Goal: Transaction & Acquisition: Purchase product/service

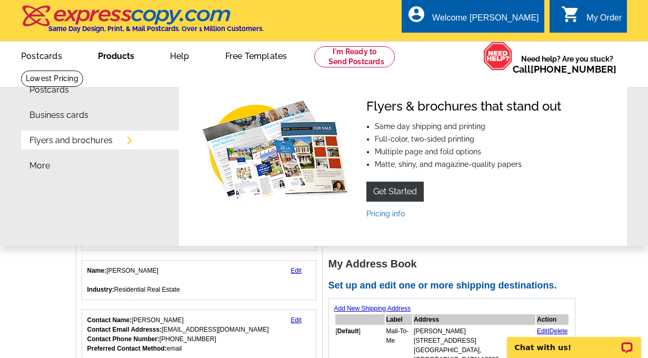
click at [112, 55] on link "Products" at bounding box center [116, 55] width 70 height 25
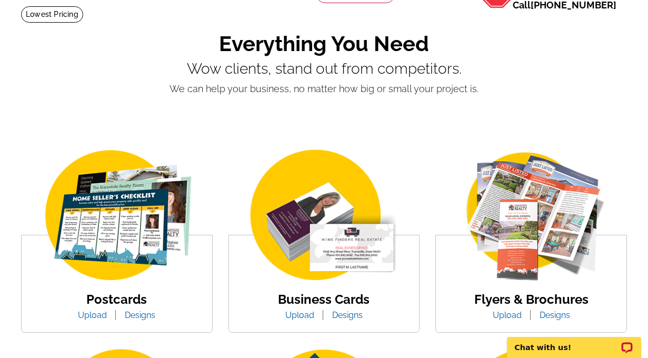
scroll to position [125, 0]
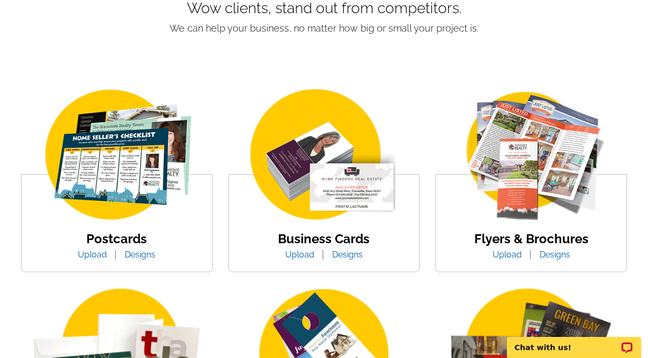
click at [344, 255] on link "Designs" at bounding box center [347, 254] width 46 height 10
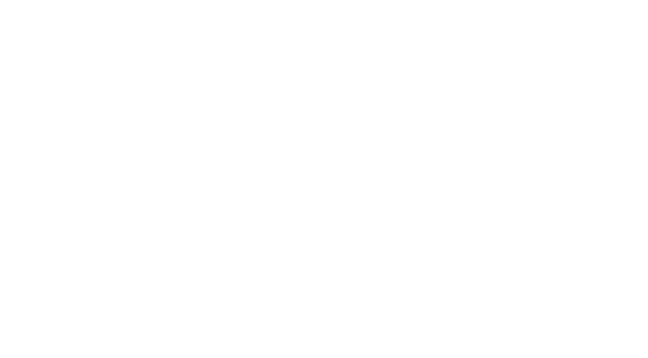
select select "3"
select select "5"
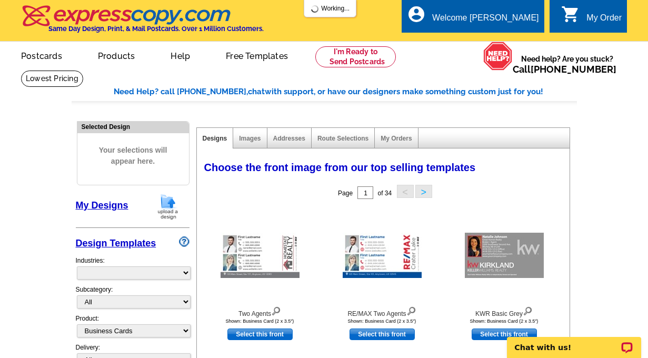
select select "973"
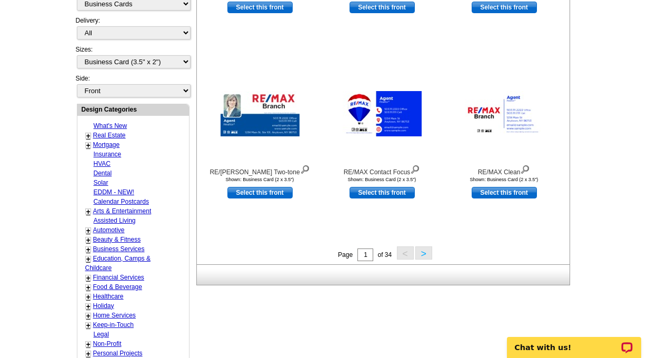
scroll to position [320, 0]
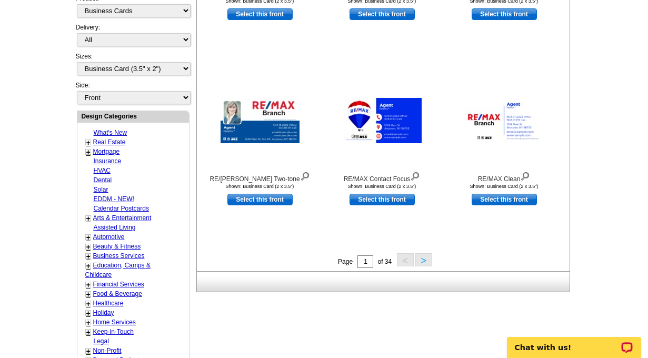
click at [428, 258] on button ">" at bounding box center [423, 259] width 17 height 13
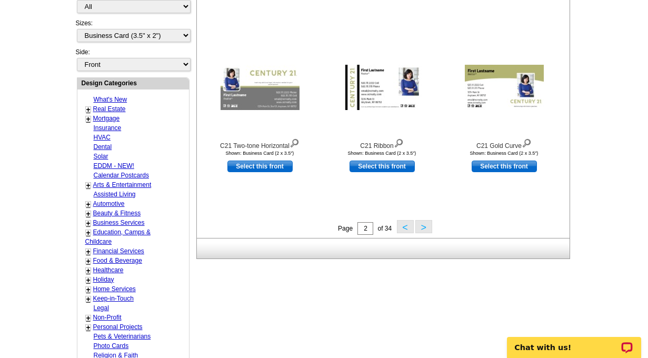
scroll to position [379, 0]
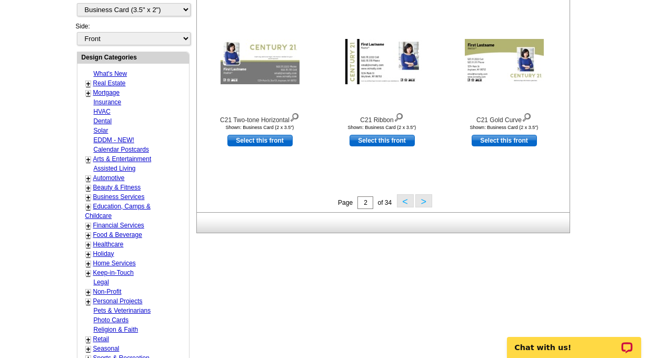
click at [417, 203] on button ">" at bounding box center [423, 200] width 17 height 13
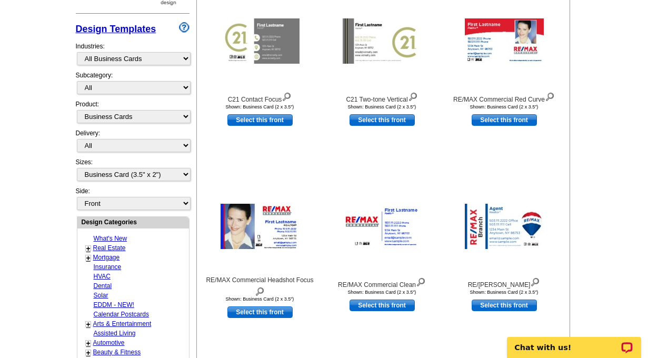
scroll to position [211, 0]
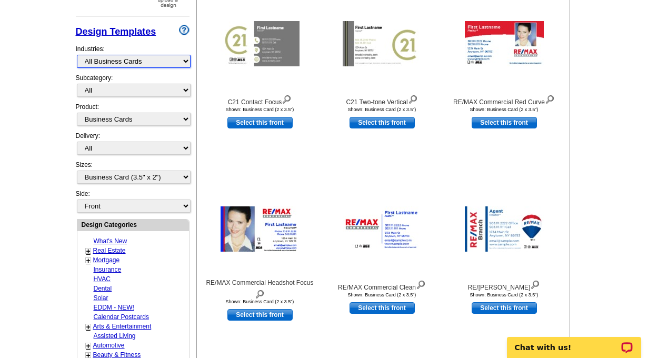
click at [169, 59] on select "What's New Real Estate Mortgage Insurance HVAC Dental Solar EDDM - NEW! Calenda…" at bounding box center [134, 61] width 114 height 13
click at [77, 55] on select "What's New Real Estate Mortgage Insurance HVAC Dental Solar EDDM - NEW! Calenda…" at bounding box center [134, 61] width 114 height 13
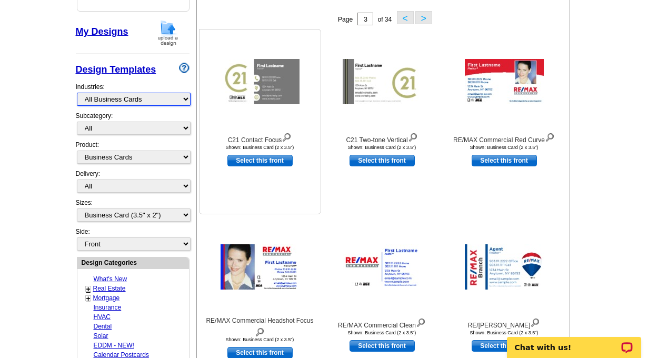
scroll to position [171, 0]
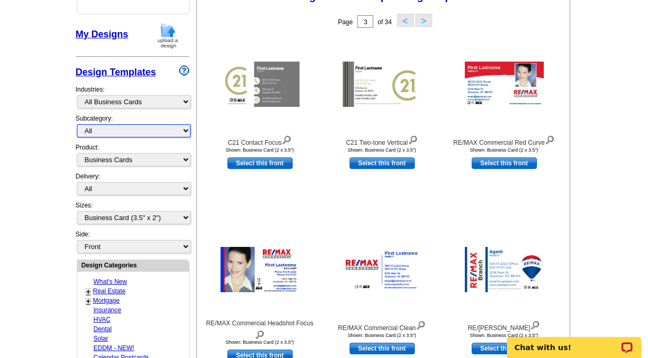
click at [156, 134] on select "All" at bounding box center [134, 130] width 114 height 13
click at [77, 124] on select "All" at bounding box center [134, 130] width 114 height 13
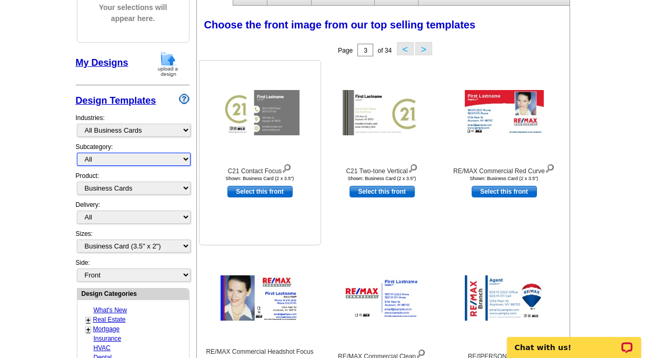
scroll to position [118, 0]
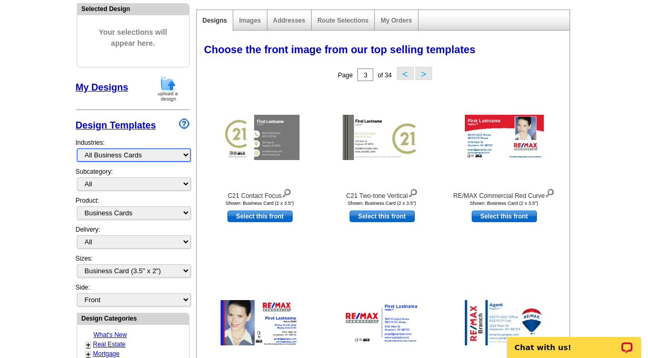
click at [176, 156] on select "What's New Real Estate Mortgage Insurance HVAC Dental Solar EDDM - NEW! Calenda…" at bounding box center [134, 154] width 114 height 13
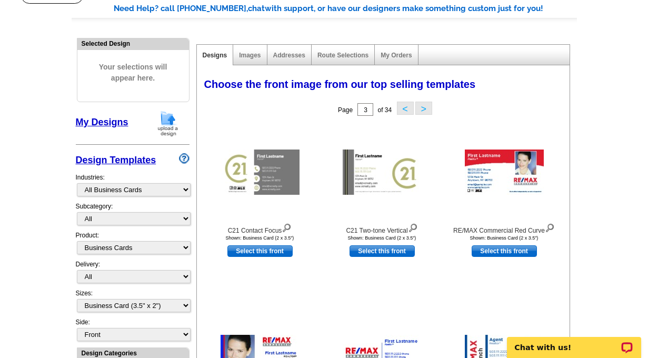
click at [423, 105] on button ">" at bounding box center [423, 108] width 17 height 13
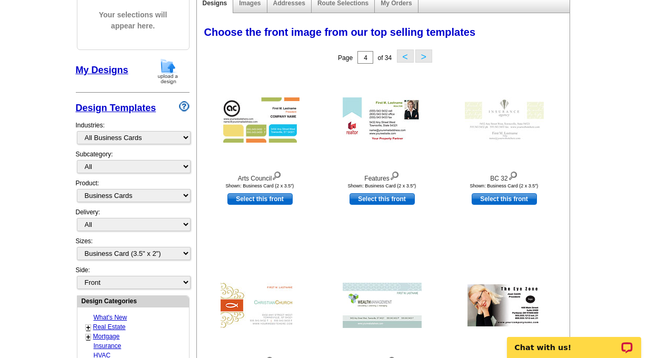
scroll to position [72, 0]
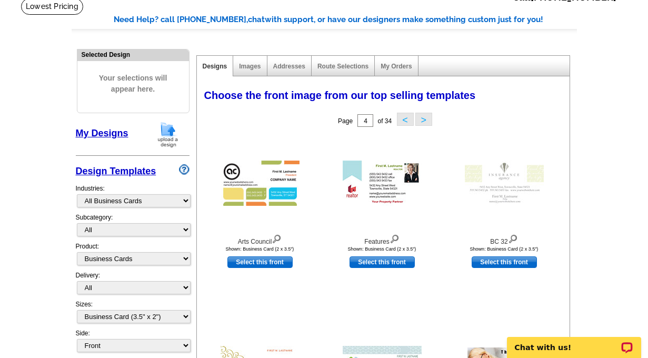
click at [405, 125] on button "<" at bounding box center [405, 119] width 17 height 13
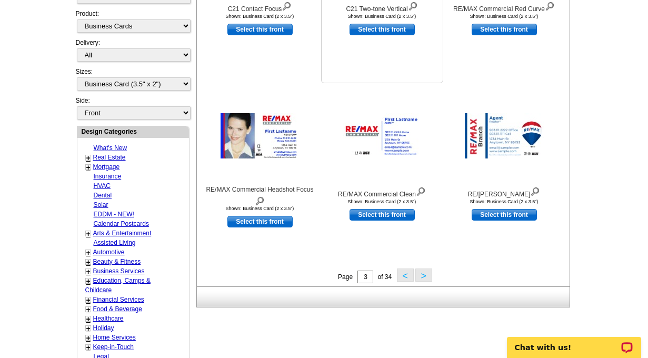
scroll to position [305, 0]
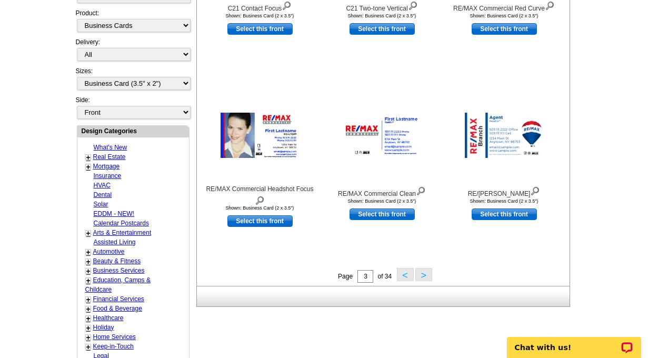
click at [406, 277] on button "<" at bounding box center [405, 274] width 17 height 13
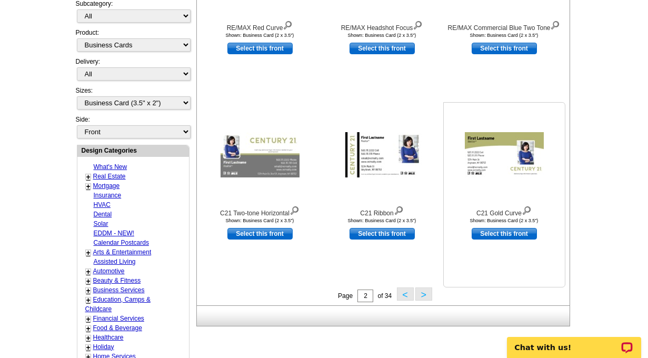
scroll to position [288, 0]
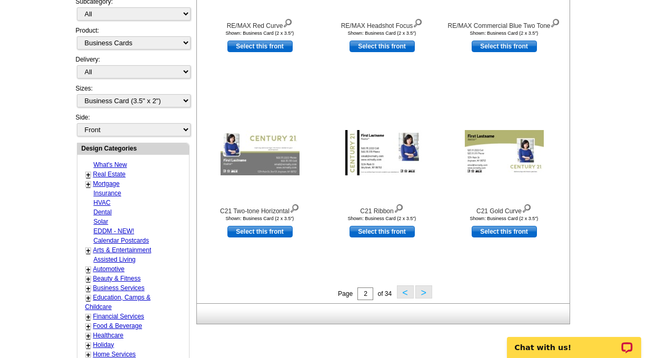
click at [407, 289] on button "<" at bounding box center [405, 291] width 17 height 13
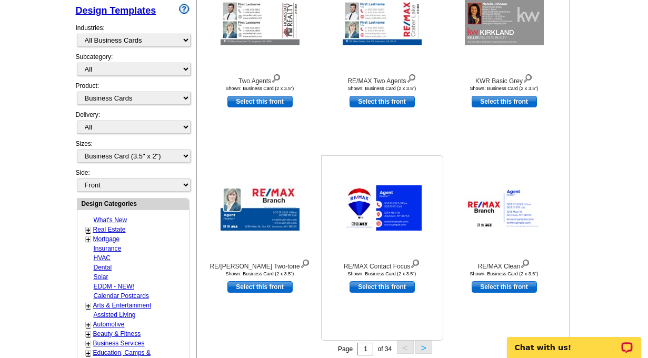
scroll to position [224, 0]
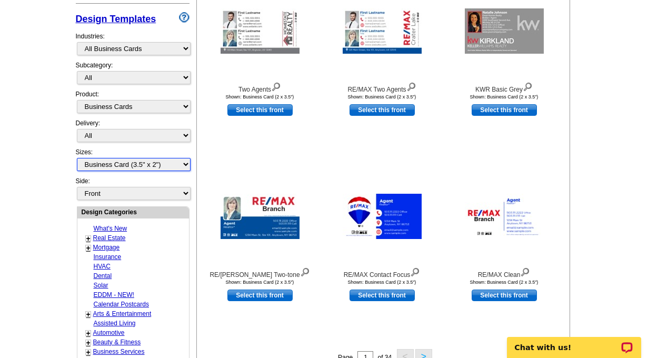
click at [165, 162] on select "All Business Card (3.5" x 2")" at bounding box center [134, 164] width 114 height 13
click at [77, 158] on select "All Business Card (3.5" x 2")" at bounding box center [134, 164] width 114 height 13
click at [165, 198] on select "Front Back" at bounding box center [134, 193] width 114 height 13
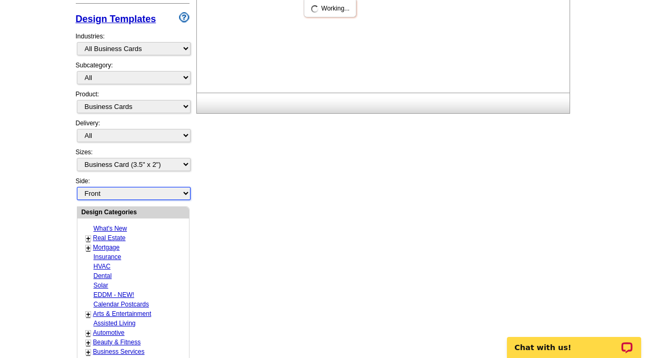
click at [77, 187] on select "Front Back" at bounding box center [134, 193] width 114 height 13
select select "front"
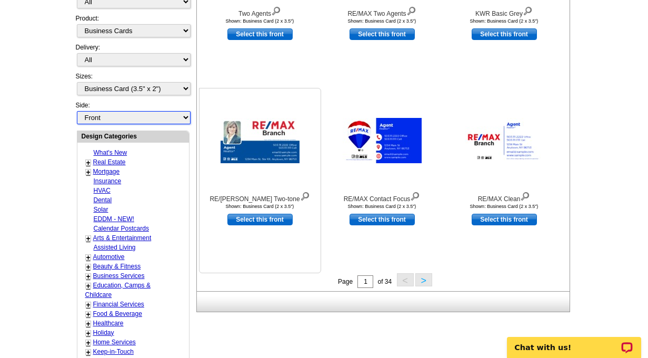
scroll to position [300, 0]
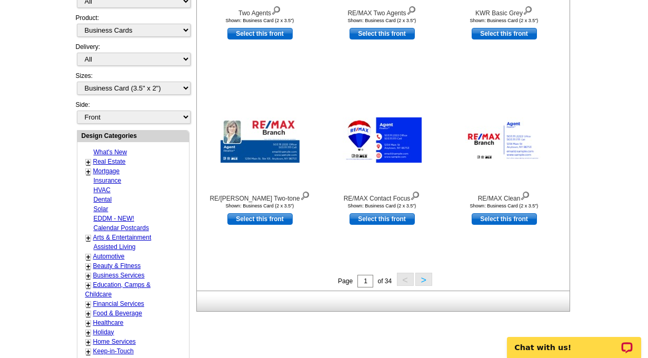
click at [423, 281] on button ">" at bounding box center [423, 278] width 17 height 13
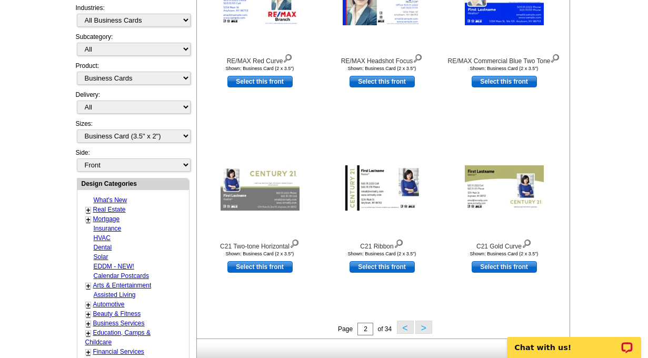
scroll to position [267, 0]
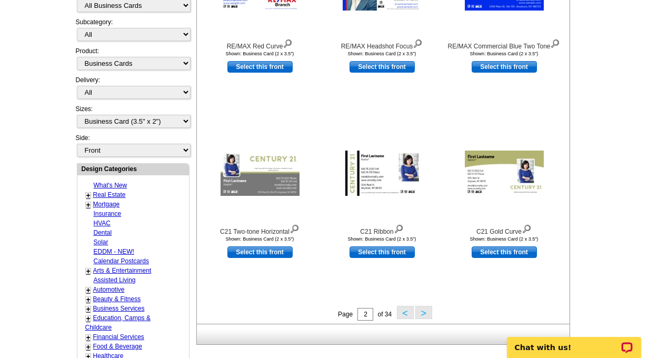
click at [423, 314] on button ">" at bounding box center [423, 312] width 17 height 13
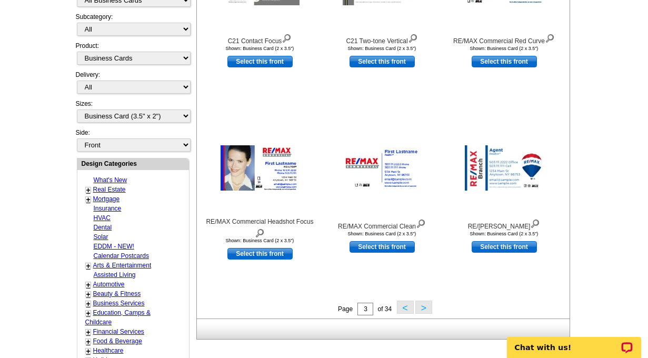
scroll to position [273, 0]
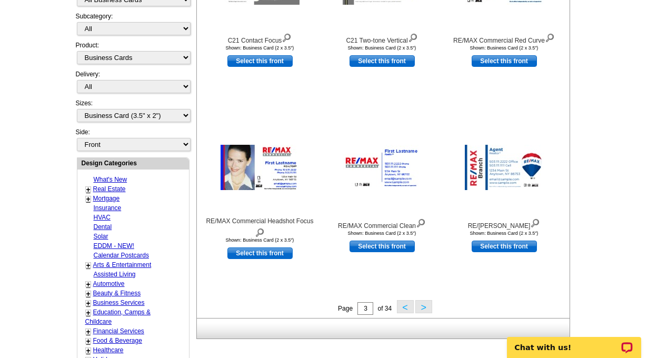
click at [425, 309] on button ">" at bounding box center [423, 306] width 17 height 13
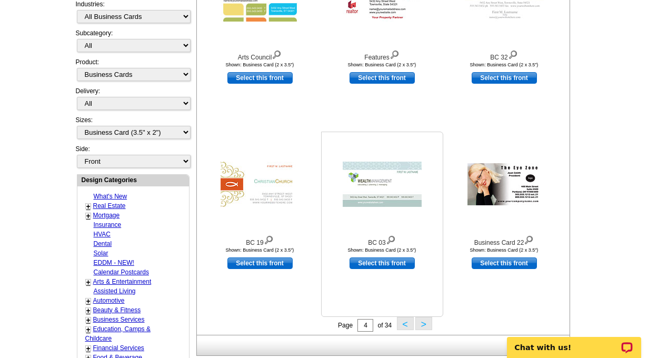
scroll to position [257, 0]
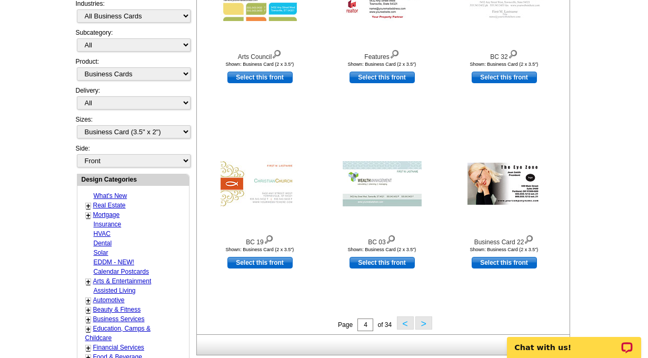
click at [425, 319] on button ">" at bounding box center [423, 322] width 17 height 13
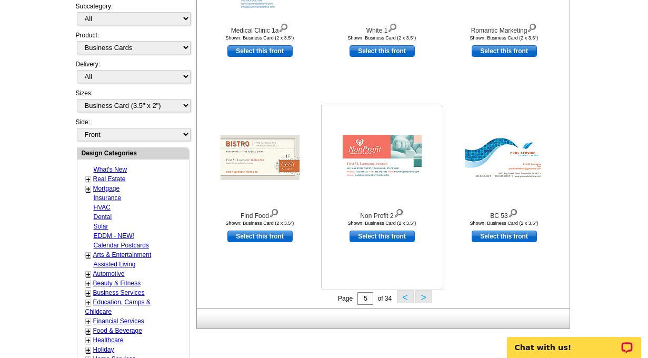
scroll to position [274, 0]
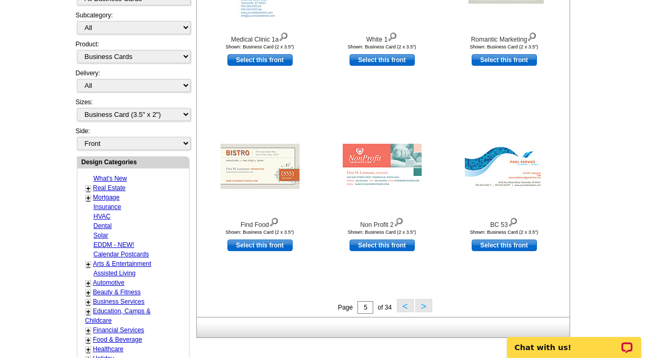
click at [425, 308] on button ">" at bounding box center [423, 305] width 17 height 13
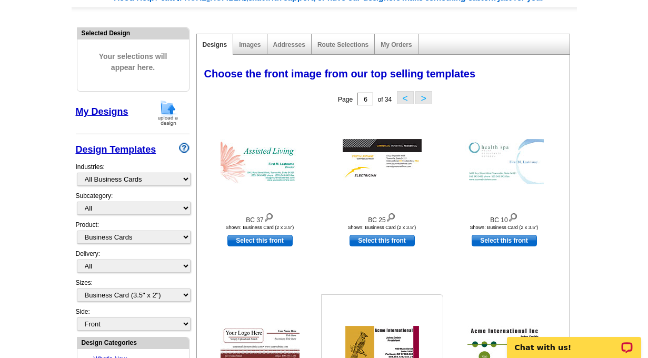
scroll to position [0, 0]
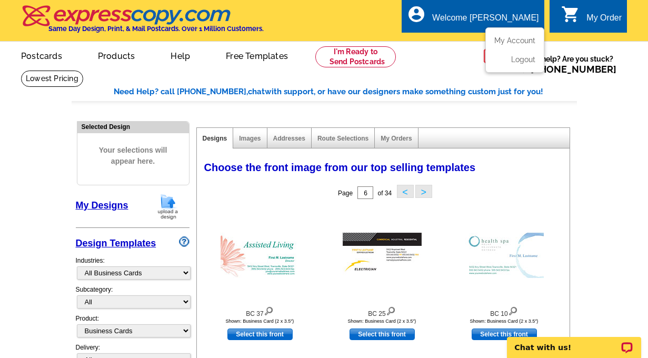
click at [503, 35] on ul "My Account Logout" at bounding box center [514, 49] width 59 height 45
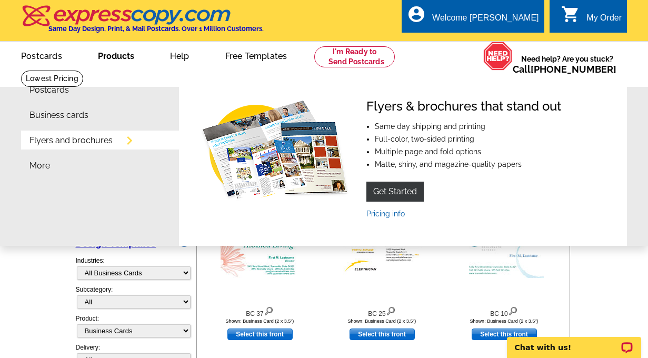
click at [122, 57] on link "Products" at bounding box center [116, 55] width 70 height 25
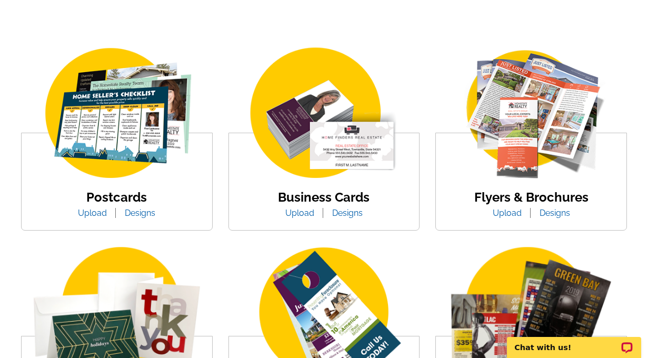
scroll to position [167, 0]
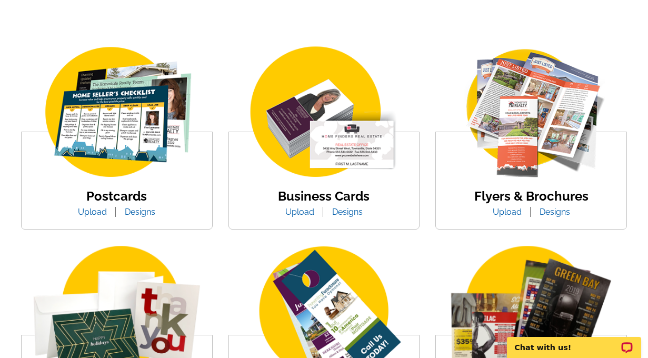
click at [347, 215] on link "Designs" at bounding box center [347, 212] width 46 height 10
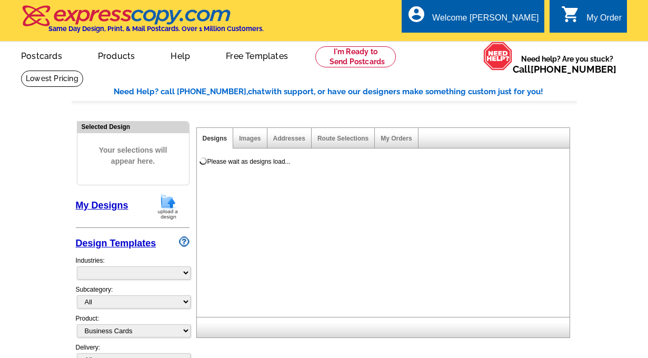
select select "3"
select select "5"
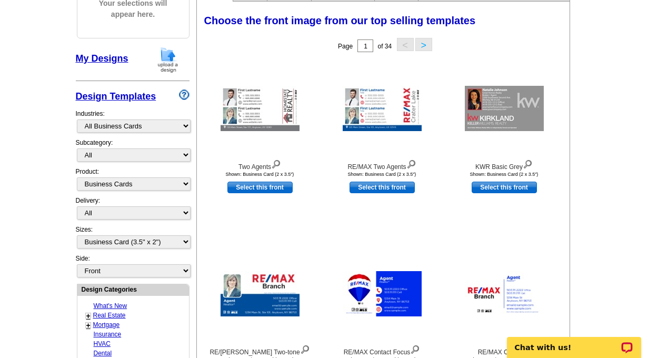
scroll to position [152, 0]
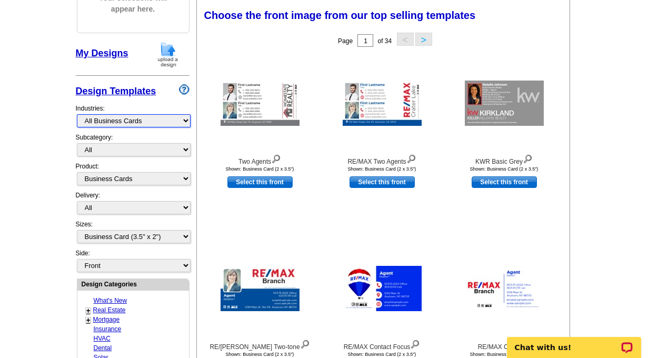
click at [160, 119] on select "What's New Real Estate Mortgage Insurance HVAC Dental Solar EDDM - NEW! Calenda…" at bounding box center [134, 120] width 114 height 13
select select "785"
click at [77, 114] on select "What's New Real Estate Mortgage Insurance HVAC Dental Solar EDDM - NEW! Calenda…" at bounding box center [134, 120] width 114 height 13
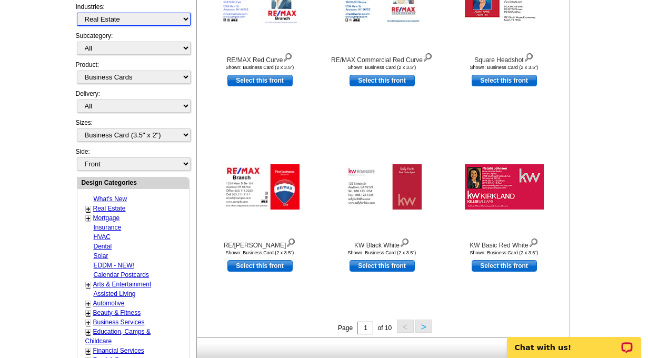
scroll to position [254, 0]
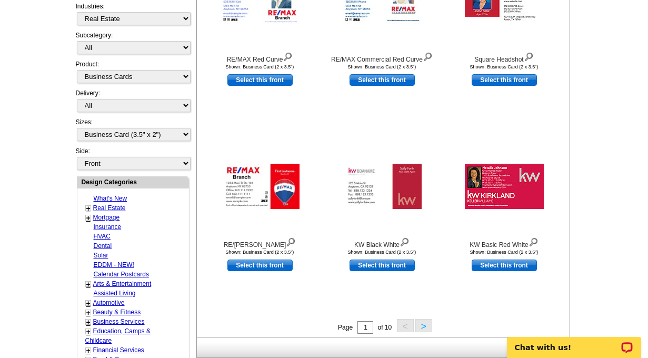
click at [419, 326] on button ">" at bounding box center [423, 325] width 17 height 13
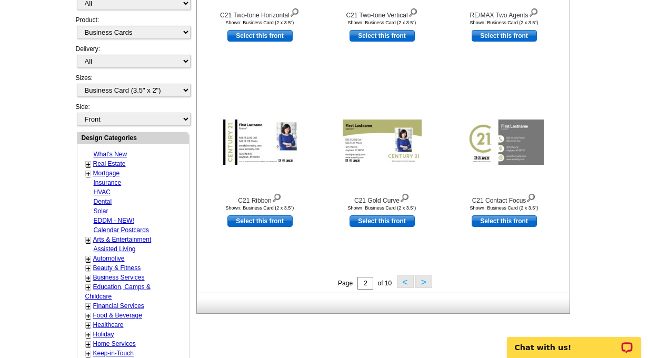
scroll to position [315, 0]
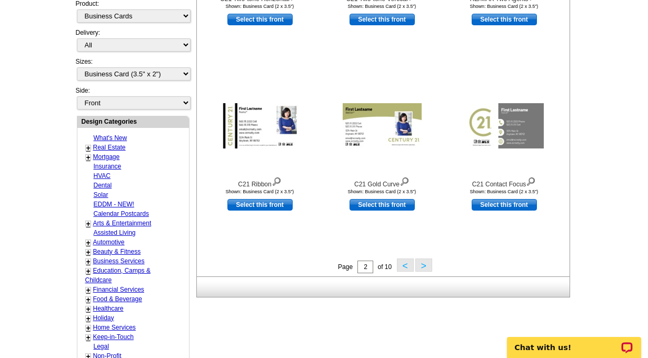
click at [425, 261] on button ">" at bounding box center [423, 264] width 17 height 13
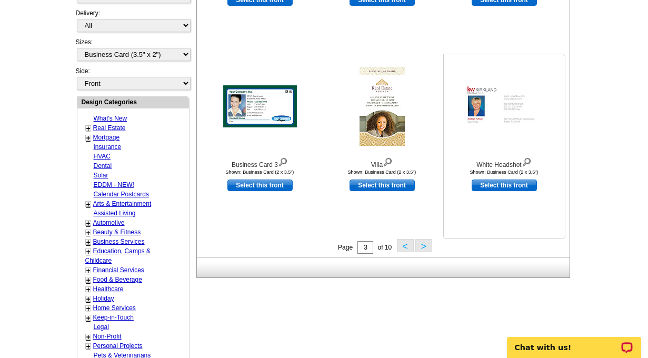
scroll to position [341, 0]
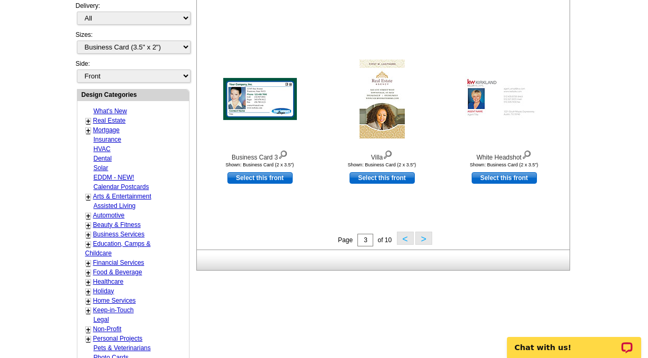
click at [426, 237] on button ">" at bounding box center [423, 237] width 17 height 13
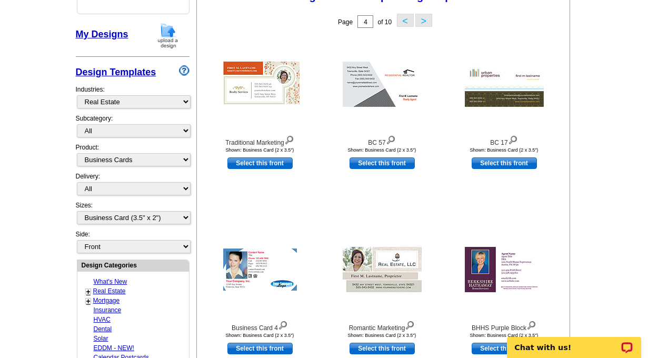
scroll to position [155, 0]
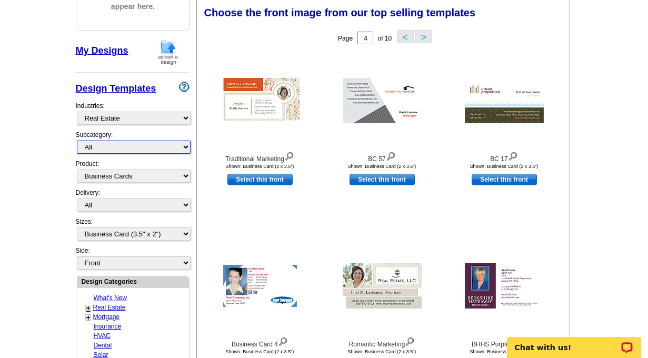
click at [167, 150] on select "All RE/MAX® Referrals Keller Williams® Berkshire Hathaway Home Services Century…" at bounding box center [134, 146] width 114 height 13
select select "807"
click at [77, 140] on select "All RE/MAX® Referrals Keller Williams® Berkshire Hathaway Home Services Century…" at bounding box center [134, 146] width 114 height 13
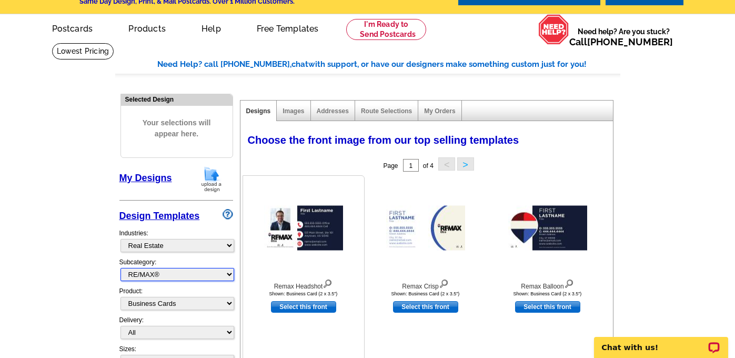
scroll to position [29, 0]
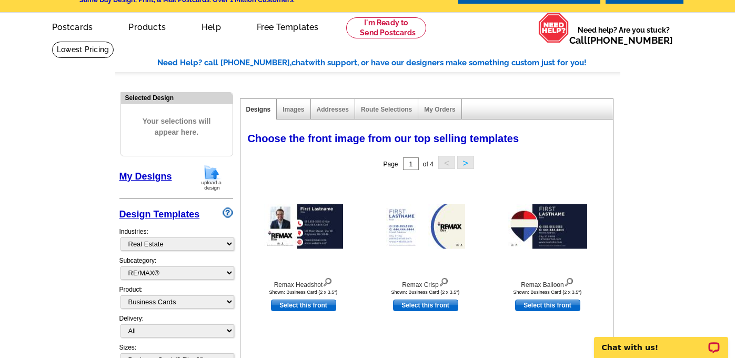
click at [208, 175] on img at bounding box center [211, 177] width 27 height 27
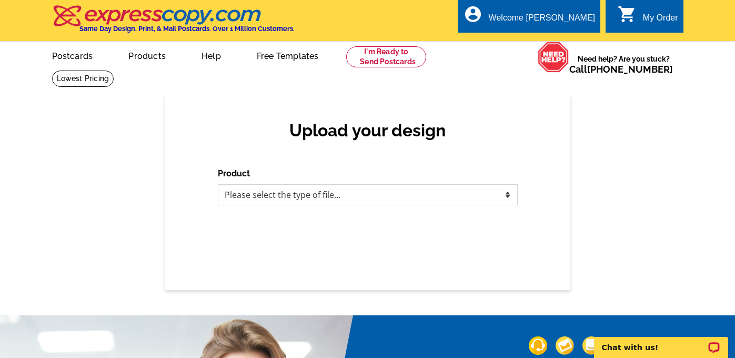
click at [356, 195] on select "Please select the type of file... Postcards Business Cards Letters and flyers G…" at bounding box center [368, 194] width 300 height 21
select select "3"
click at [218, 184] on select "Please select the type of file... Postcards Business Cards Letters and flyers G…" at bounding box center [368, 194] width 300 height 21
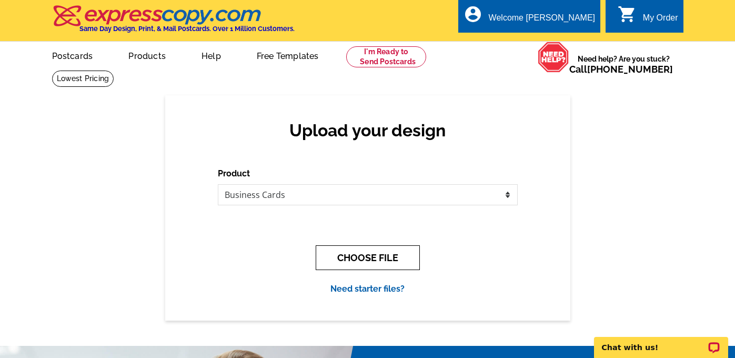
click at [358, 256] on button "CHOOSE FILE" at bounding box center [368, 257] width 104 height 25
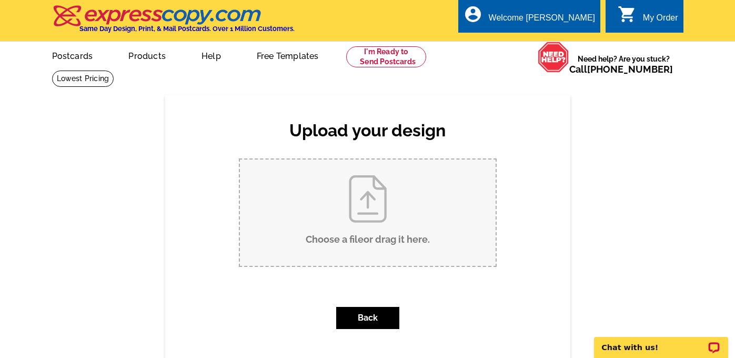
click at [361, 204] on input "Choose a file or drag it here ." at bounding box center [368, 212] width 256 height 106
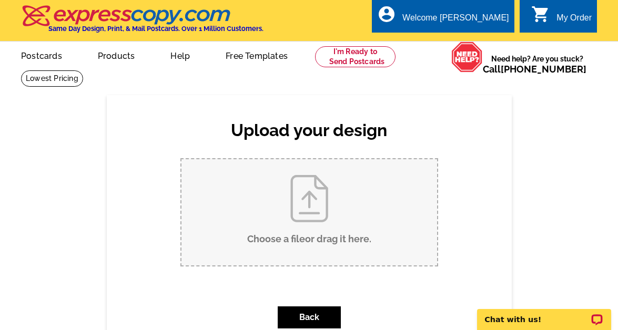
click at [317, 223] on input "Choose a file or drag it here ." at bounding box center [309, 212] width 256 height 106
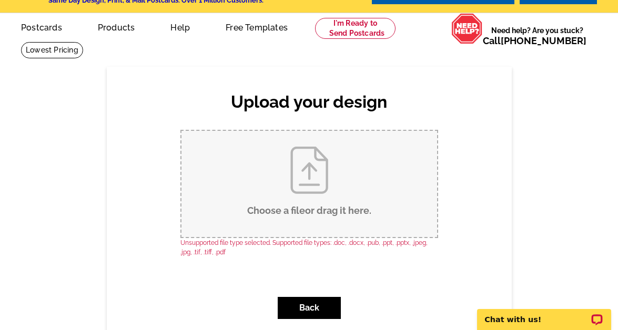
scroll to position [33, 0]
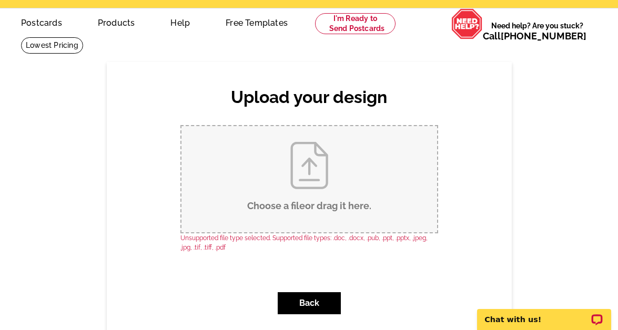
click at [284, 189] on input "Choose a file or drag it here ." at bounding box center [309, 179] width 256 height 106
type input "C:\fakepath\1 copy.jpg"
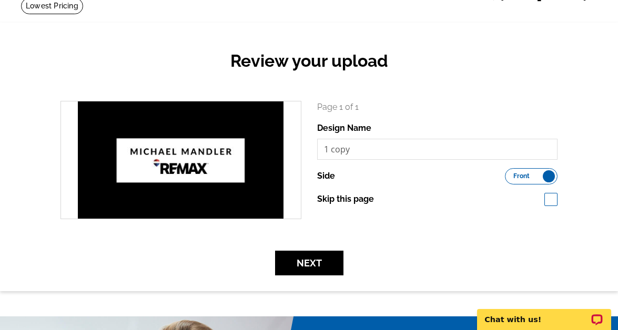
scroll to position [74, 0]
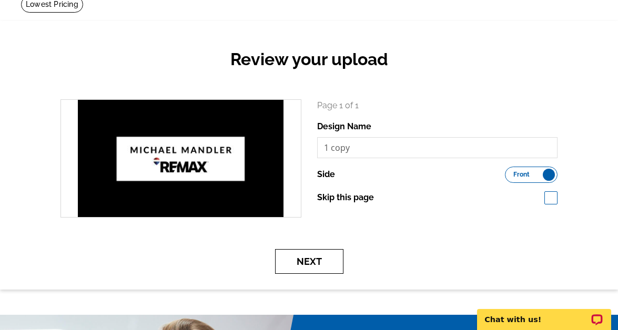
click at [317, 260] on button "Next" at bounding box center [309, 261] width 68 height 25
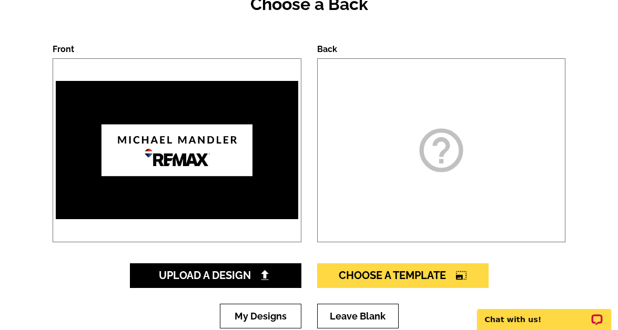
scroll to position [139, 0]
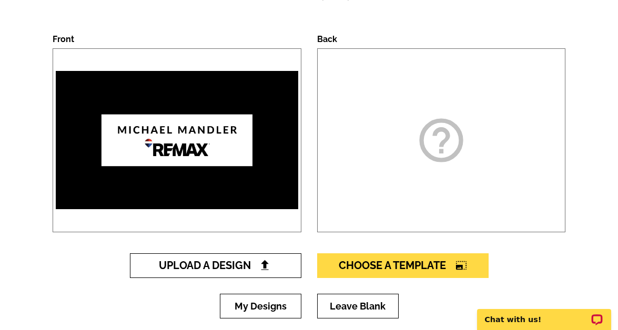
click at [220, 266] on span "Upload A Design" at bounding box center [215, 265] width 113 height 13
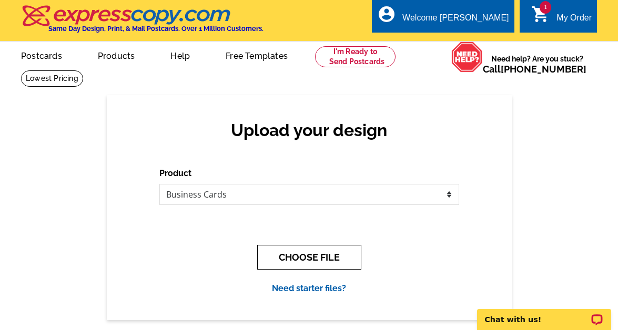
click at [309, 259] on button "CHOOSE FILE" at bounding box center [309, 257] width 104 height 25
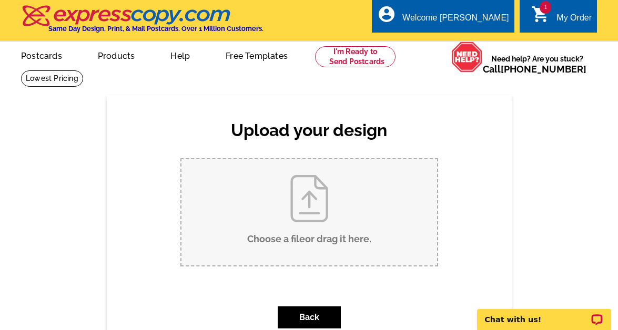
click at [328, 229] on input "Choose a file or drag it here ." at bounding box center [309, 212] width 256 height 106
type input "C:\fakepath\2 copy.jpg"
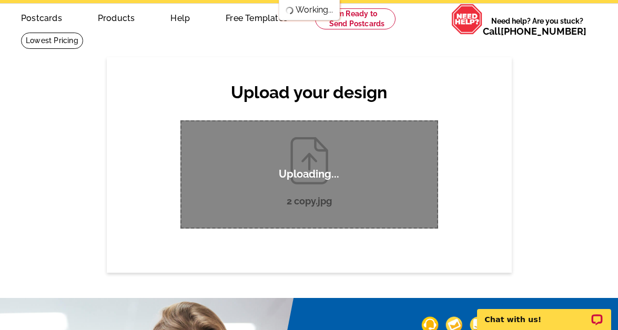
scroll to position [48, 0]
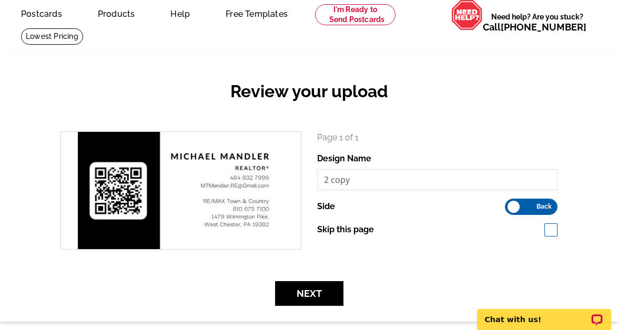
scroll to position [50, 0]
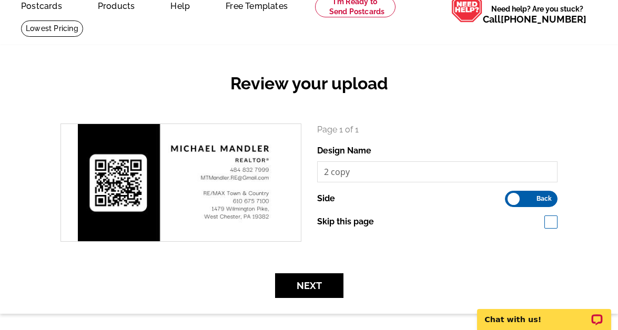
click at [534, 199] on label "Front Back" at bounding box center [531, 199] width 53 height 16
click at [510, 196] on input "Front Back" at bounding box center [510, 196] width 0 height 0
click at [534, 199] on label "Front Back" at bounding box center [531, 199] width 53 height 16
click at [510, 196] on input "Front Back" at bounding box center [510, 196] width 0 height 0
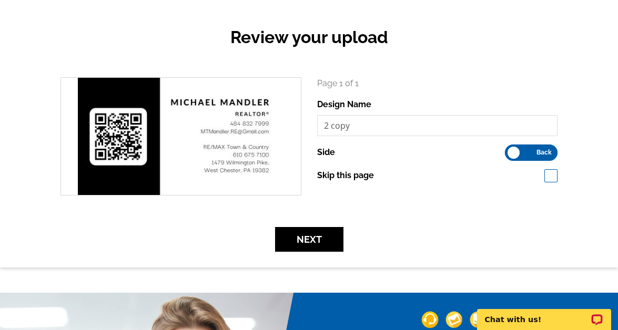
scroll to position [98, 0]
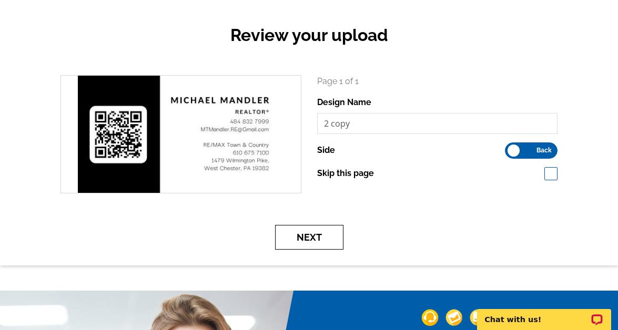
click at [305, 238] on button "Next" at bounding box center [309, 237] width 68 height 25
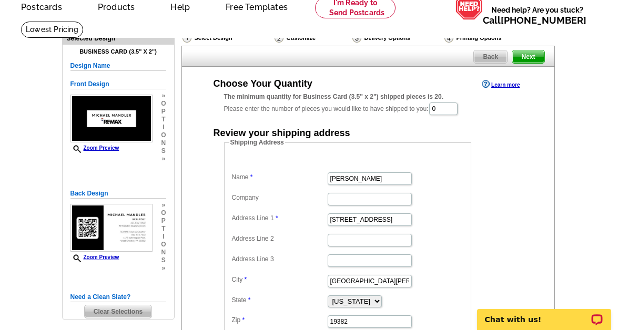
scroll to position [48, 0]
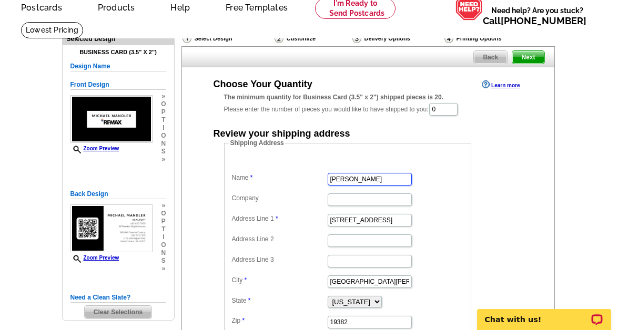
click at [357, 179] on input "[PERSON_NAME]" at bounding box center [370, 179] width 84 height 13
click at [357, 179] on input "Sandy Mariani" at bounding box center [370, 179] width 84 height 13
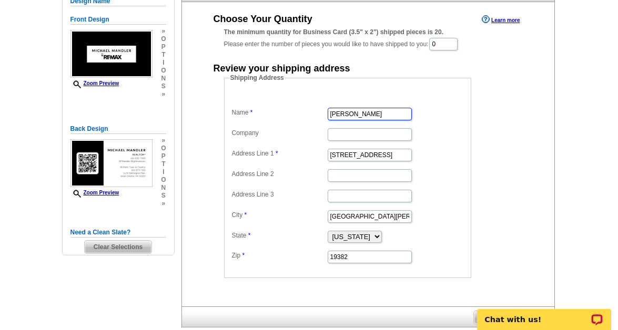
scroll to position [126, 0]
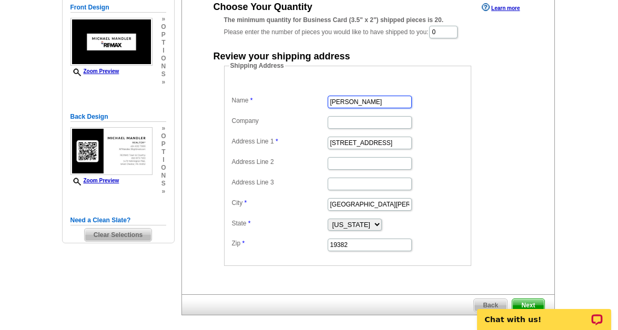
type input "Michael Mandler"
click at [422, 161] on dd at bounding box center [347, 163] width 237 height 16
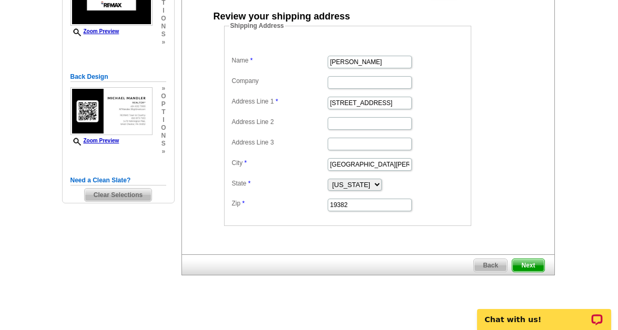
scroll to position [167, 0]
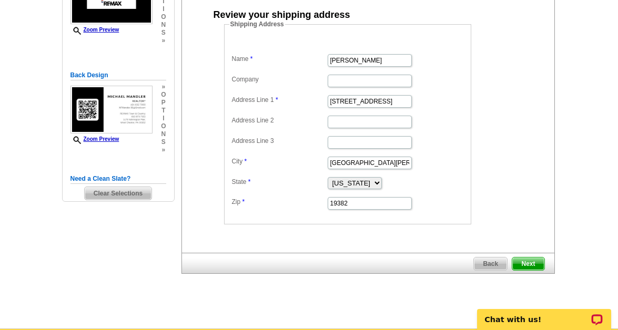
click at [527, 265] on span "Next" at bounding box center [528, 264] width 32 height 13
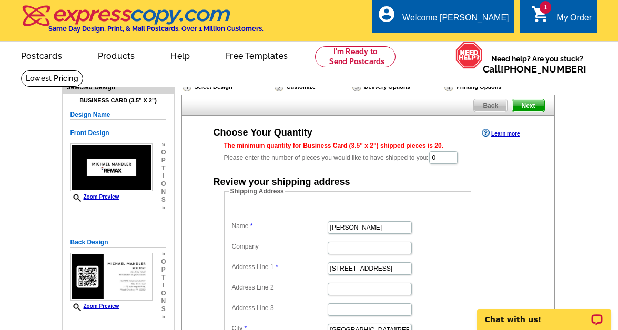
scroll to position [52, 0]
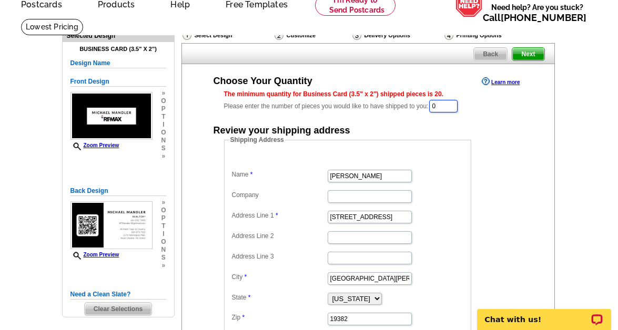
click at [448, 107] on input "0" at bounding box center [443, 106] width 28 height 13
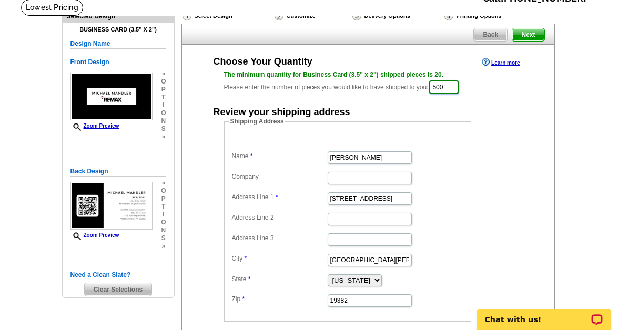
type input "500"
click at [484, 127] on dd "Shipping Address Name Michael Mandler Company Address Line 1 1479 Wilmington Pi…" at bounding box center [364, 219] width 280 height 205
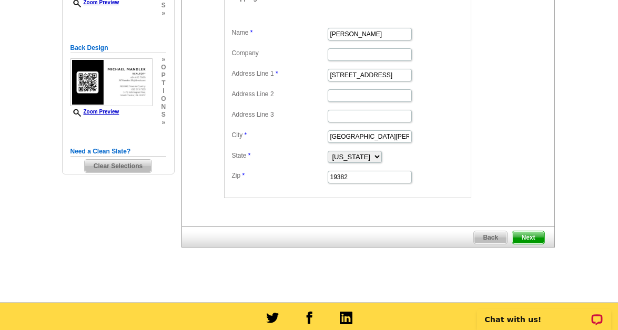
scroll to position [268, 0]
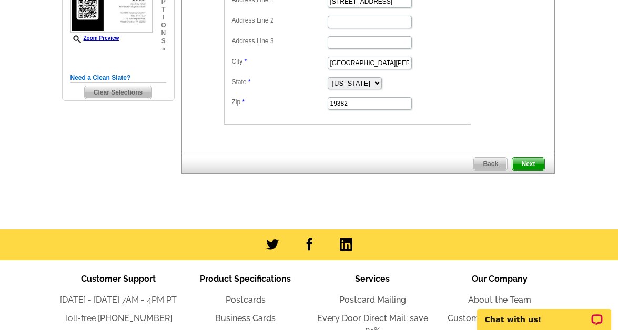
click at [519, 165] on span "Next" at bounding box center [528, 164] width 32 height 13
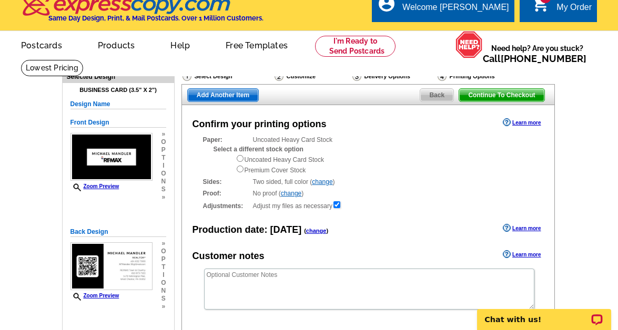
scroll to position [10, 0]
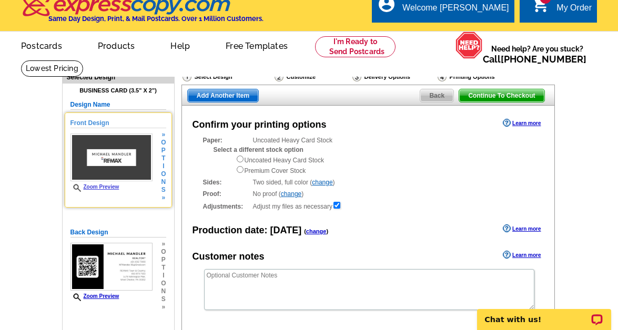
click at [113, 187] on link "Zoom Preview" at bounding box center [94, 187] width 49 height 6
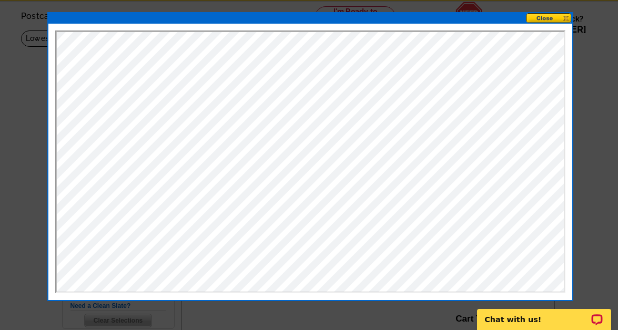
scroll to position [24, 0]
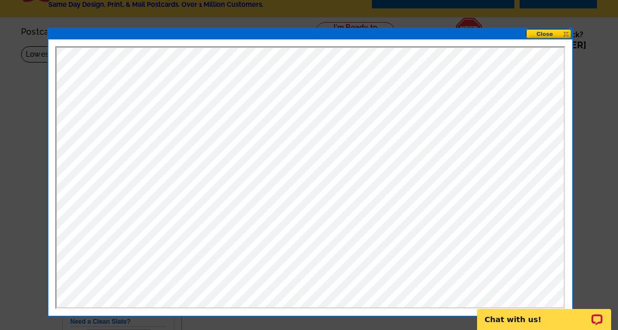
click at [560, 33] on button at bounding box center [549, 34] width 46 height 10
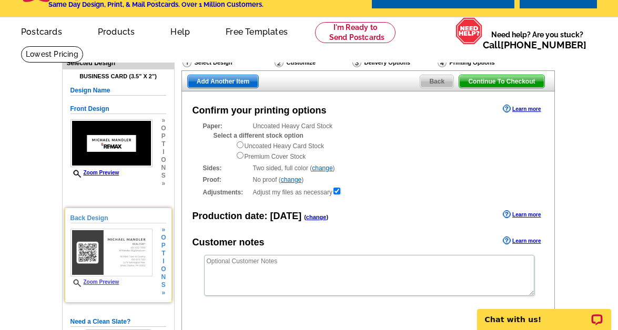
click at [111, 282] on link "Zoom Preview" at bounding box center [94, 282] width 49 height 6
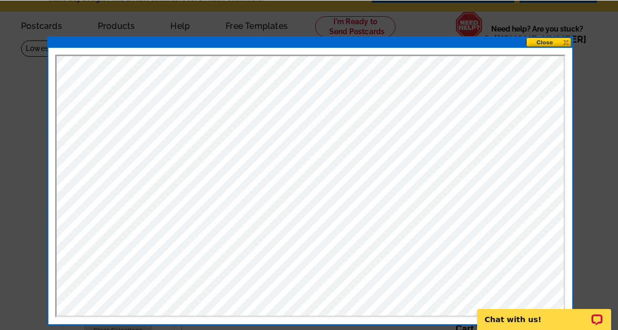
scroll to position [1, 0]
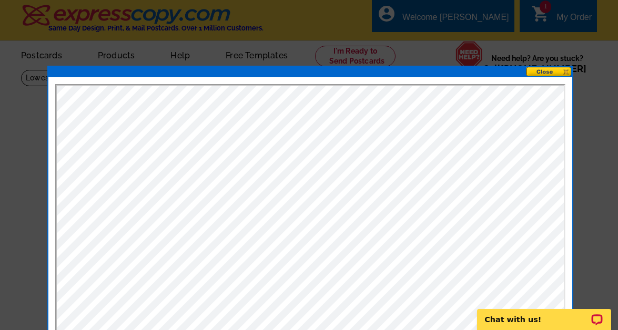
click at [568, 72] on button at bounding box center [549, 72] width 46 height 10
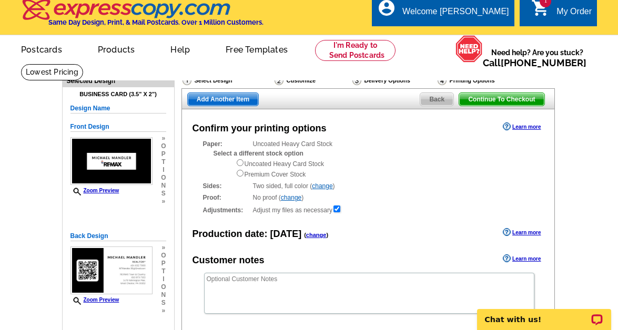
scroll to position [153, 0]
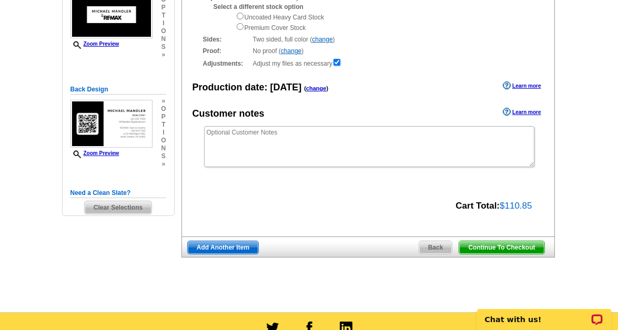
click at [483, 248] on span "Continue To Checkout" at bounding box center [501, 247] width 85 height 13
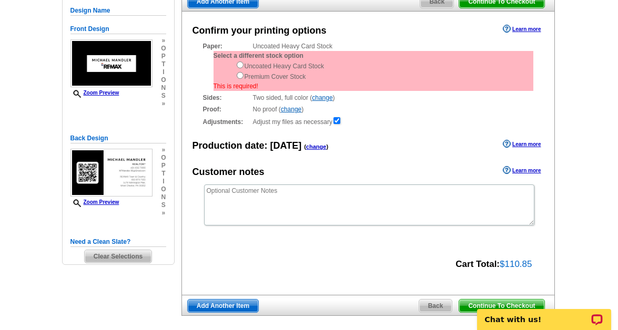
scroll to position [89, 0]
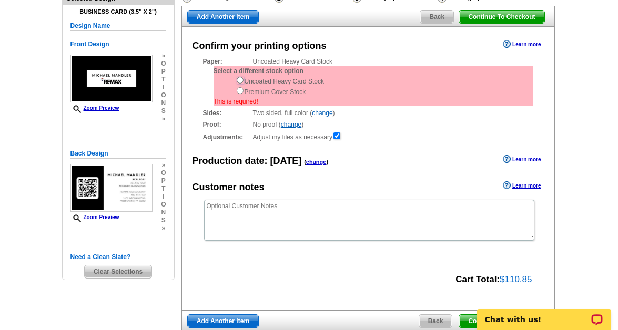
click at [239, 82] on input "radio" at bounding box center [240, 80] width 7 height 7
radio input "true"
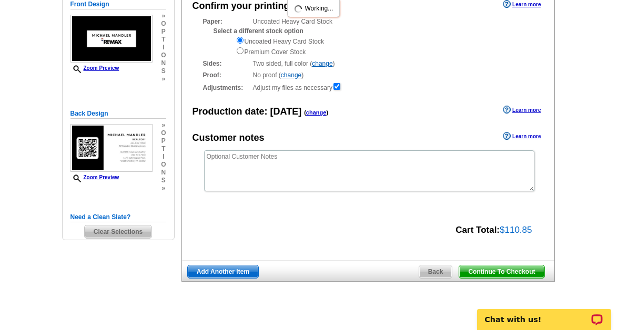
scroll to position [140, 0]
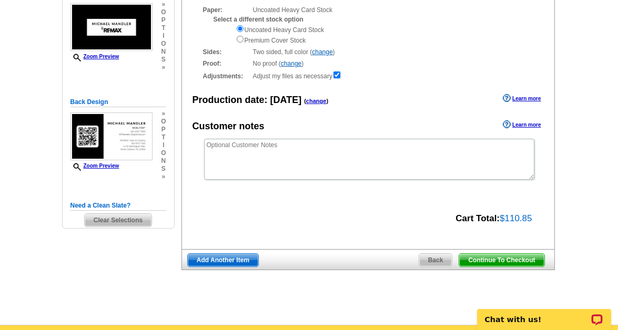
click at [492, 256] on span "Continue To Checkout" at bounding box center [501, 260] width 85 height 13
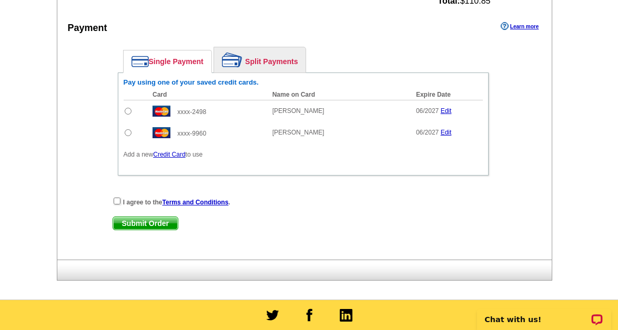
scroll to position [658, 0]
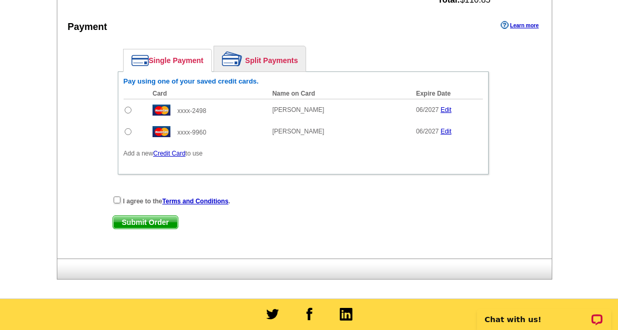
click at [127, 133] on input "radio" at bounding box center [128, 131] width 7 height 7
radio input "true"
click at [117, 201] on input "checkbox" at bounding box center [117, 200] width 7 height 7
checkbox input "true"
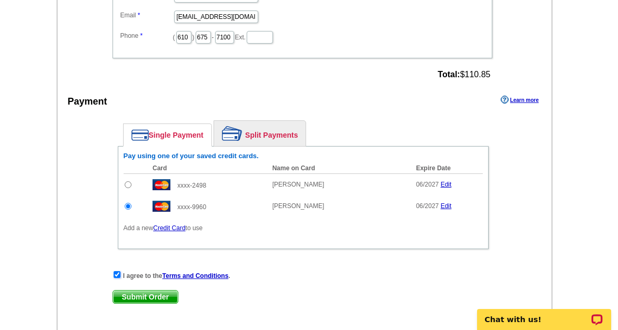
scroll to position [632, 0]
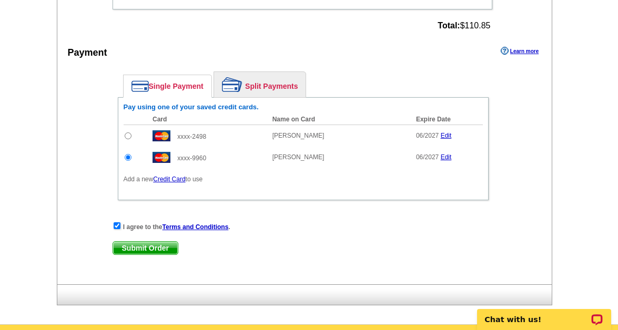
click at [154, 251] on span "Submit Order" at bounding box center [145, 248] width 65 height 13
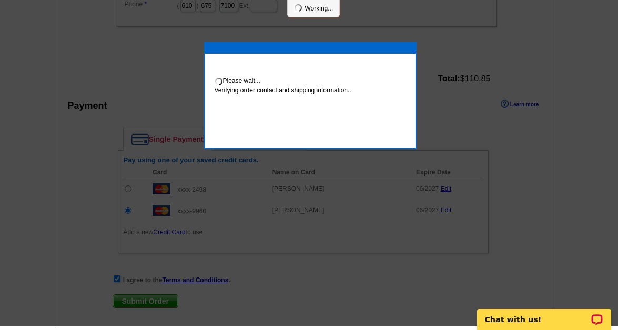
scroll to position [628, 0]
